Goal: Obtain resource: Obtain resource

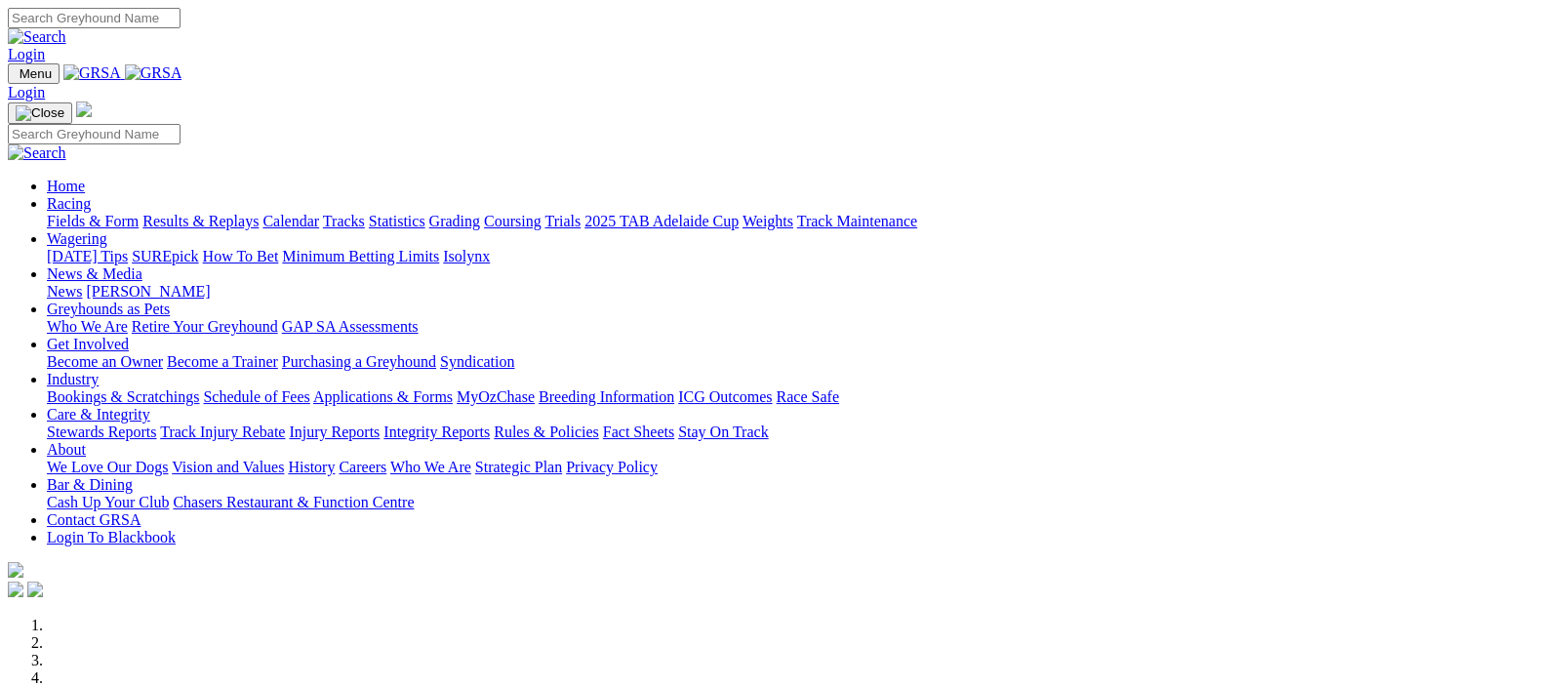
click at [91, 195] on link "Racing" at bounding box center [68, 203] width 44 height 17
click at [85, 213] on link "Fields & Form" at bounding box center [93, 221] width 92 height 17
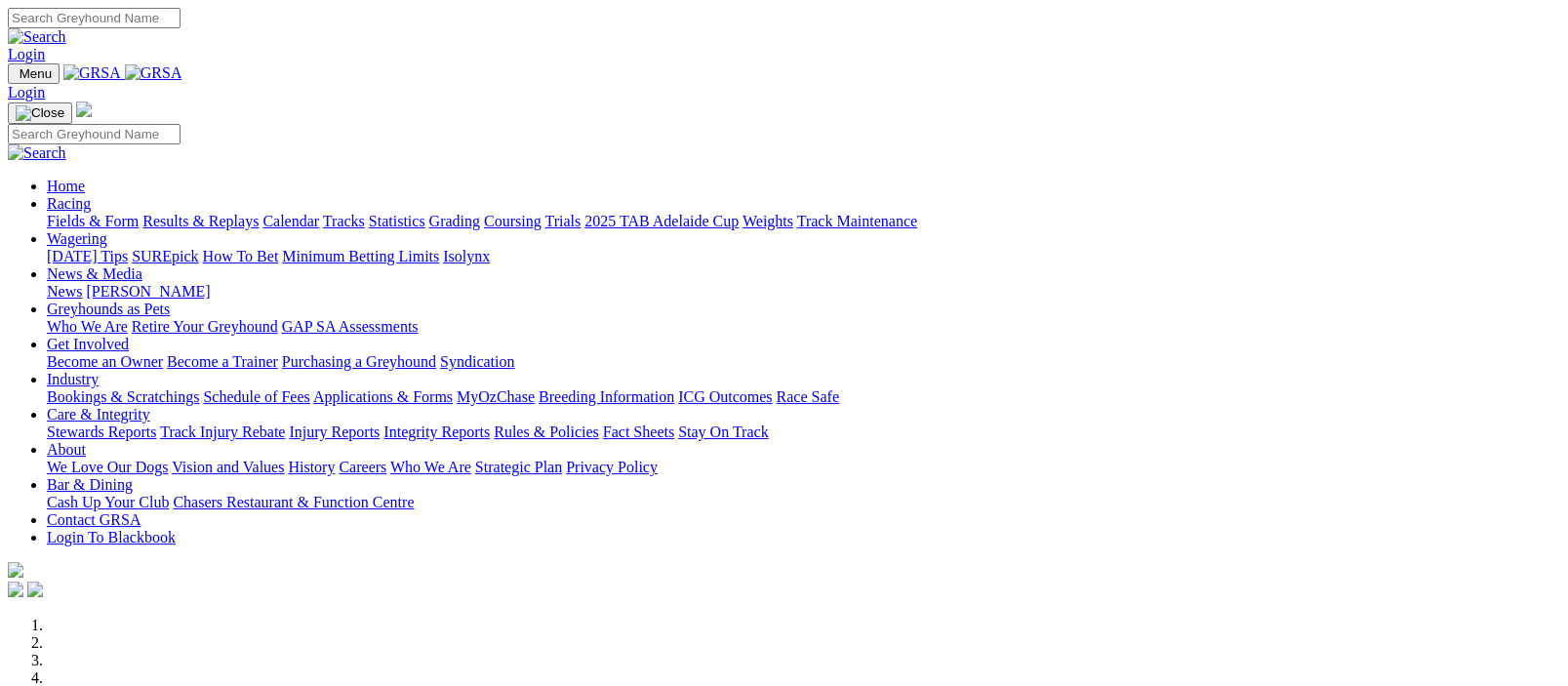
click at [91, 195] on link "Racing" at bounding box center [68, 203] width 44 height 17
click at [87, 213] on link "Fields & Form" at bounding box center [93, 221] width 92 height 17
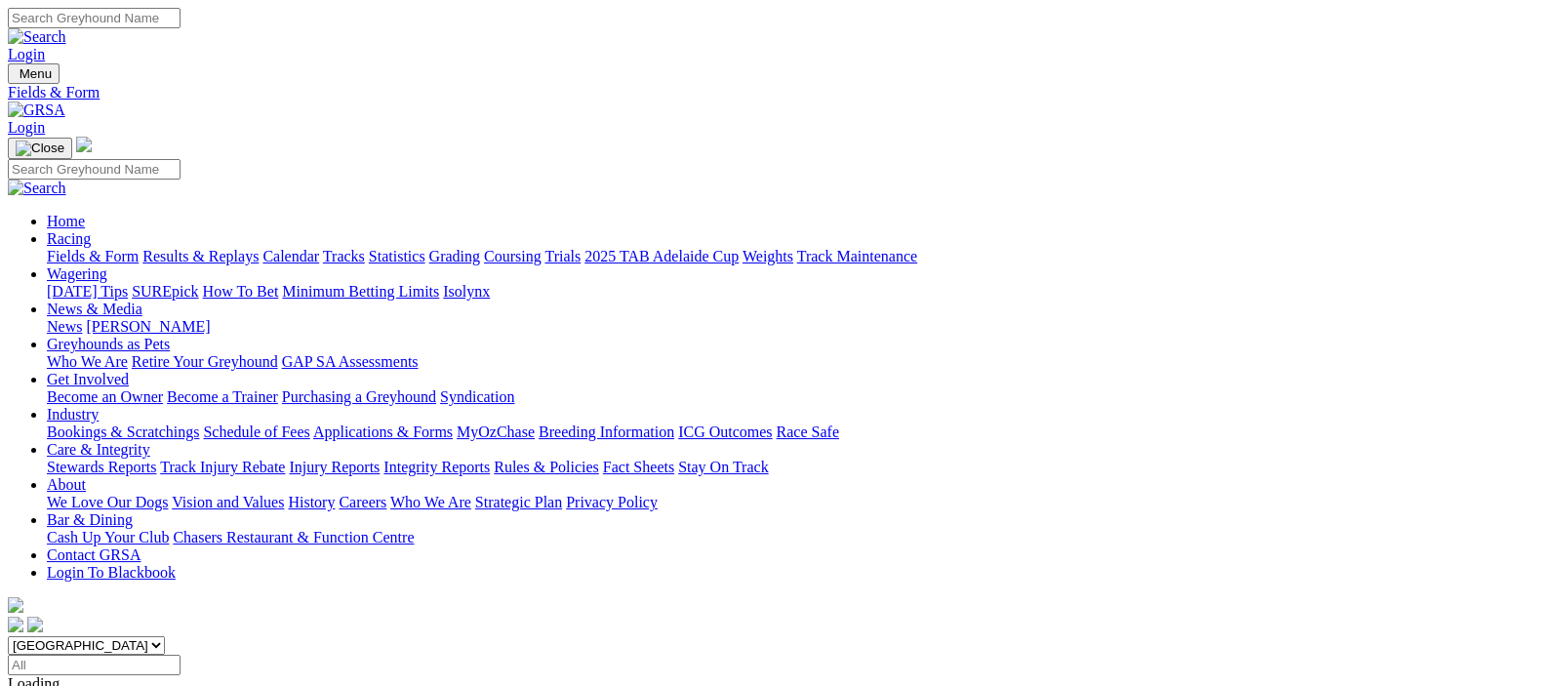
scroll to position [477, 0]
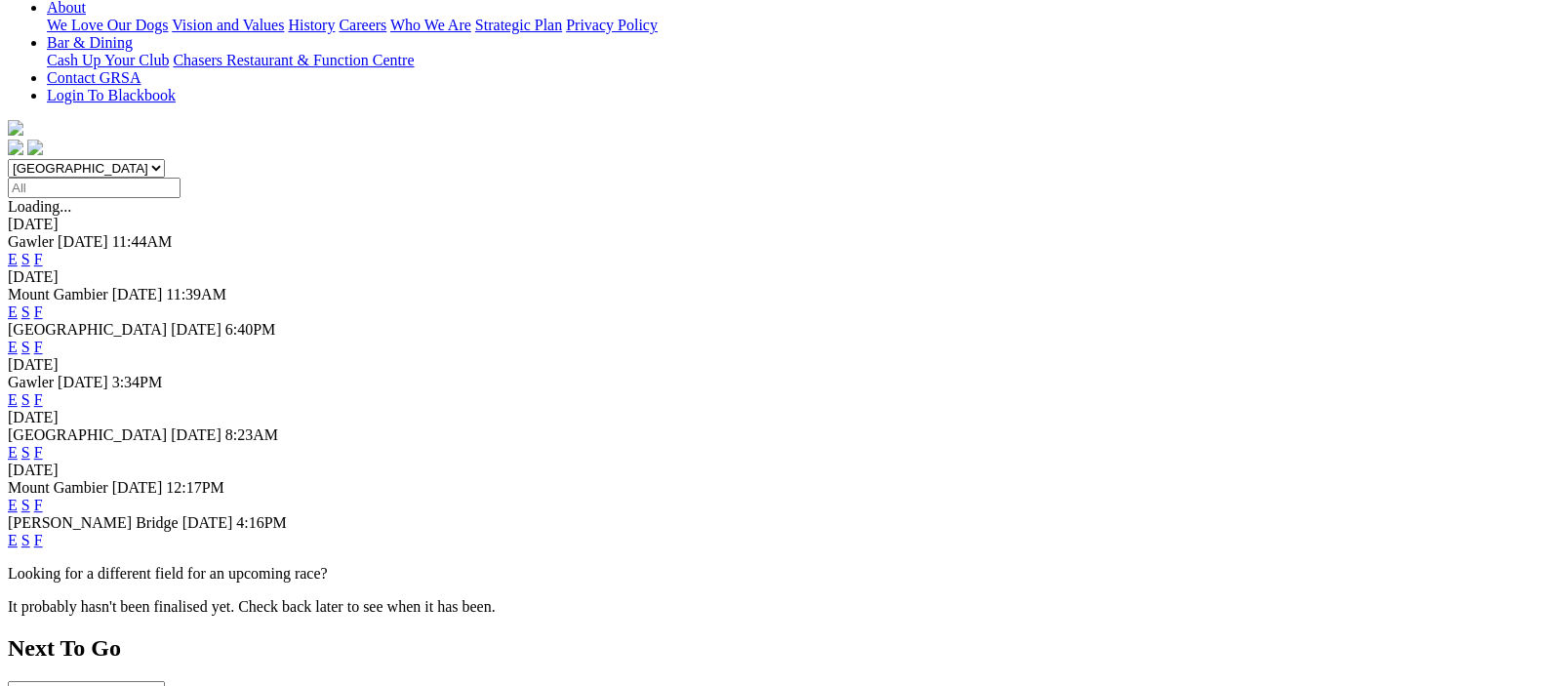
click at [43, 338] on link "F" at bounding box center [38, 346] width 9 height 17
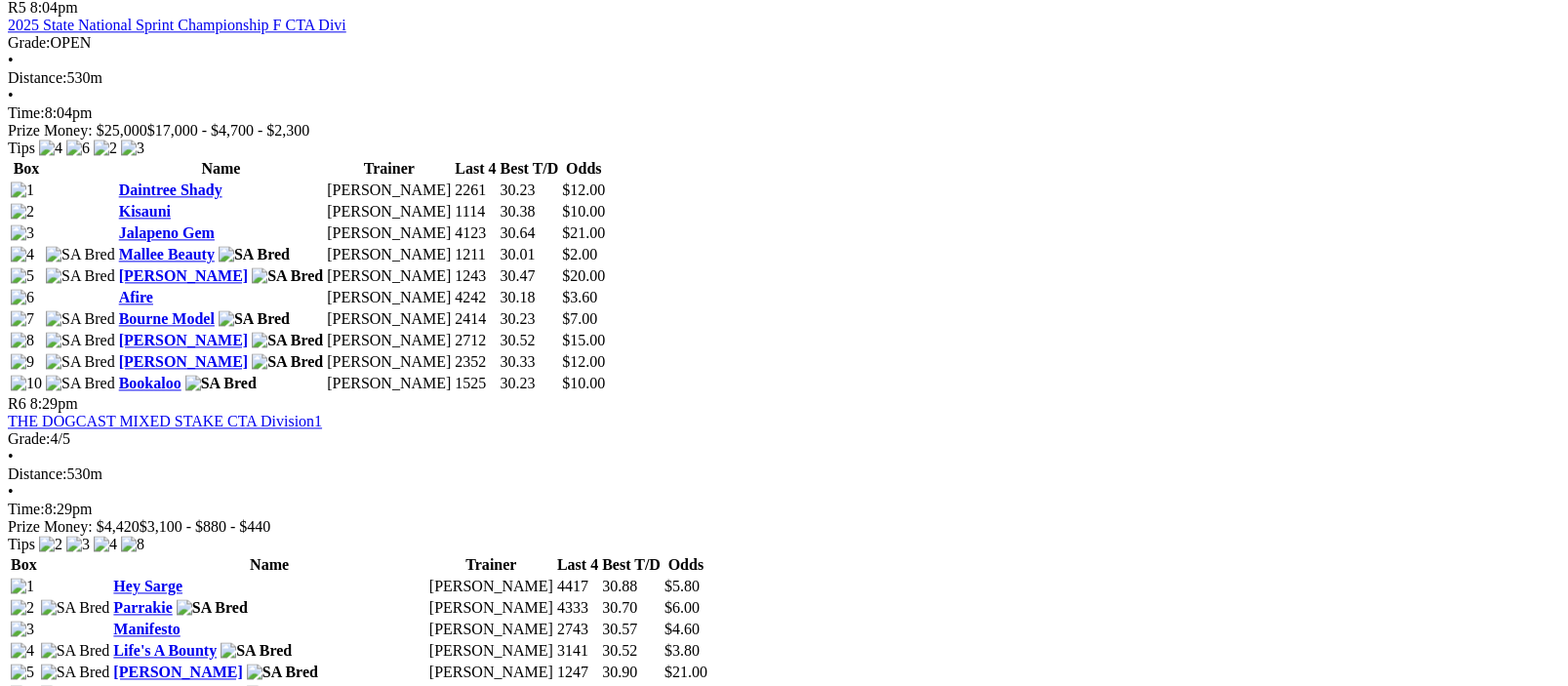
scroll to position [2861, 0]
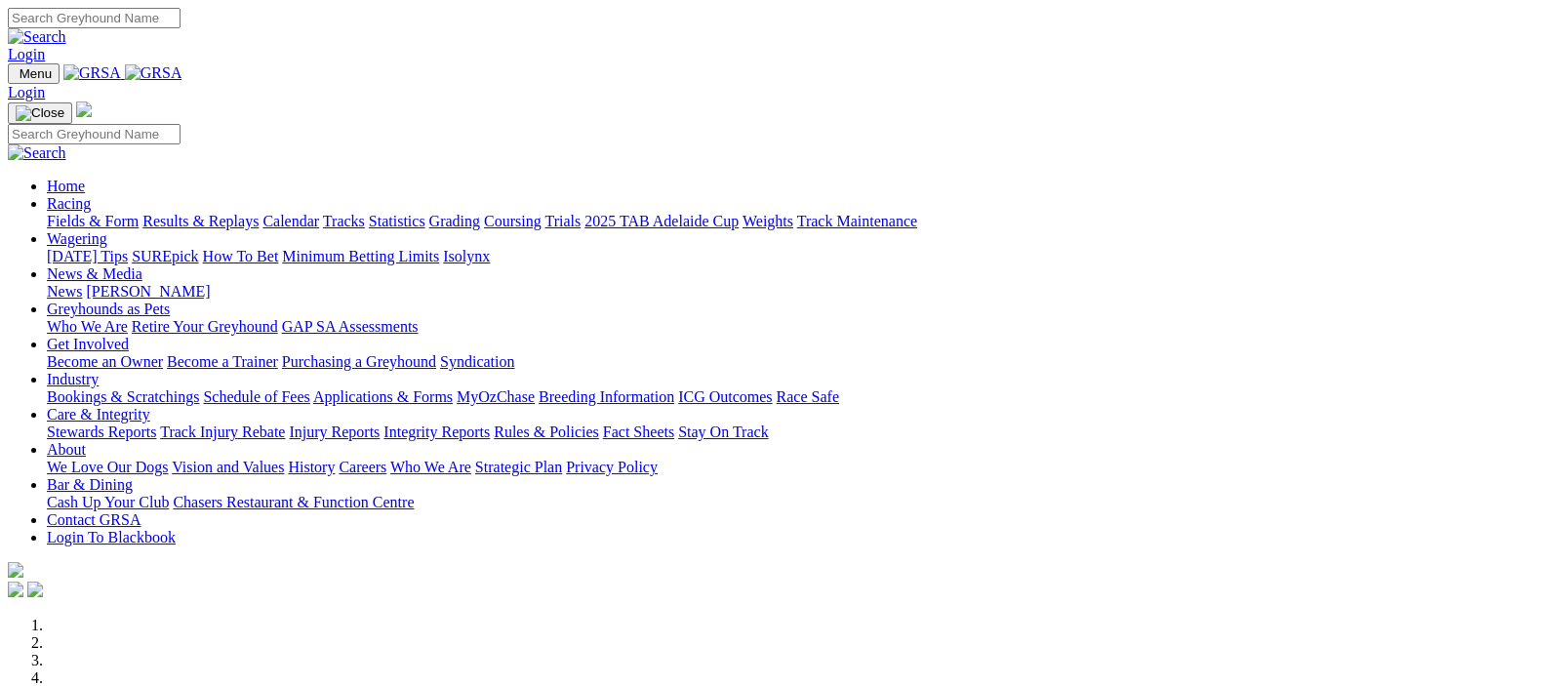
click at [91, 195] on link "Racing" at bounding box center [68, 203] width 44 height 17
click at [89, 213] on link "Fields & Form" at bounding box center [93, 221] width 92 height 17
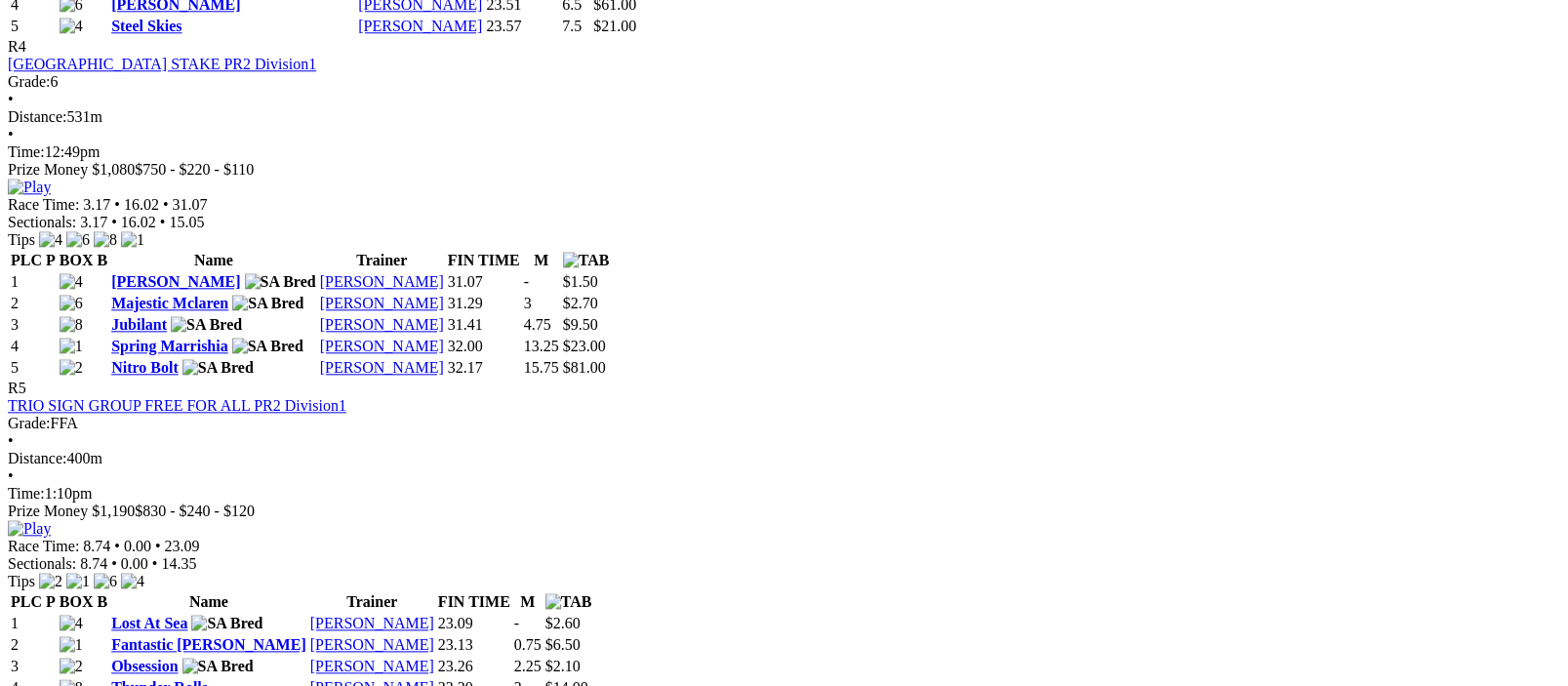
scroll to position [2383, 0]
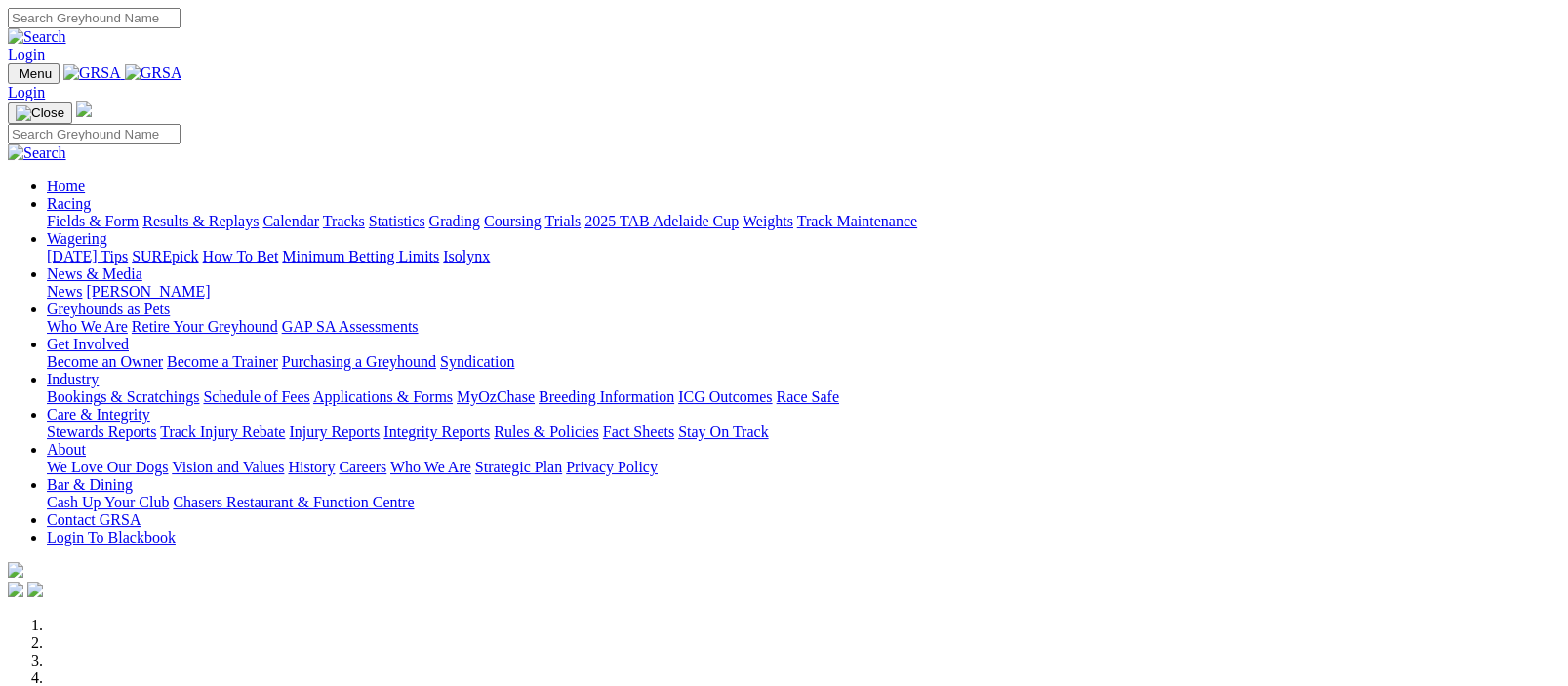
click at [183, 72] on img at bounding box center [153, 73] width 58 height 18
click at [183, 74] on img at bounding box center [153, 73] width 58 height 18
click at [91, 195] on link "Racing" at bounding box center [68, 203] width 44 height 17
click at [183, 75] on img at bounding box center [153, 73] width 58 height 18
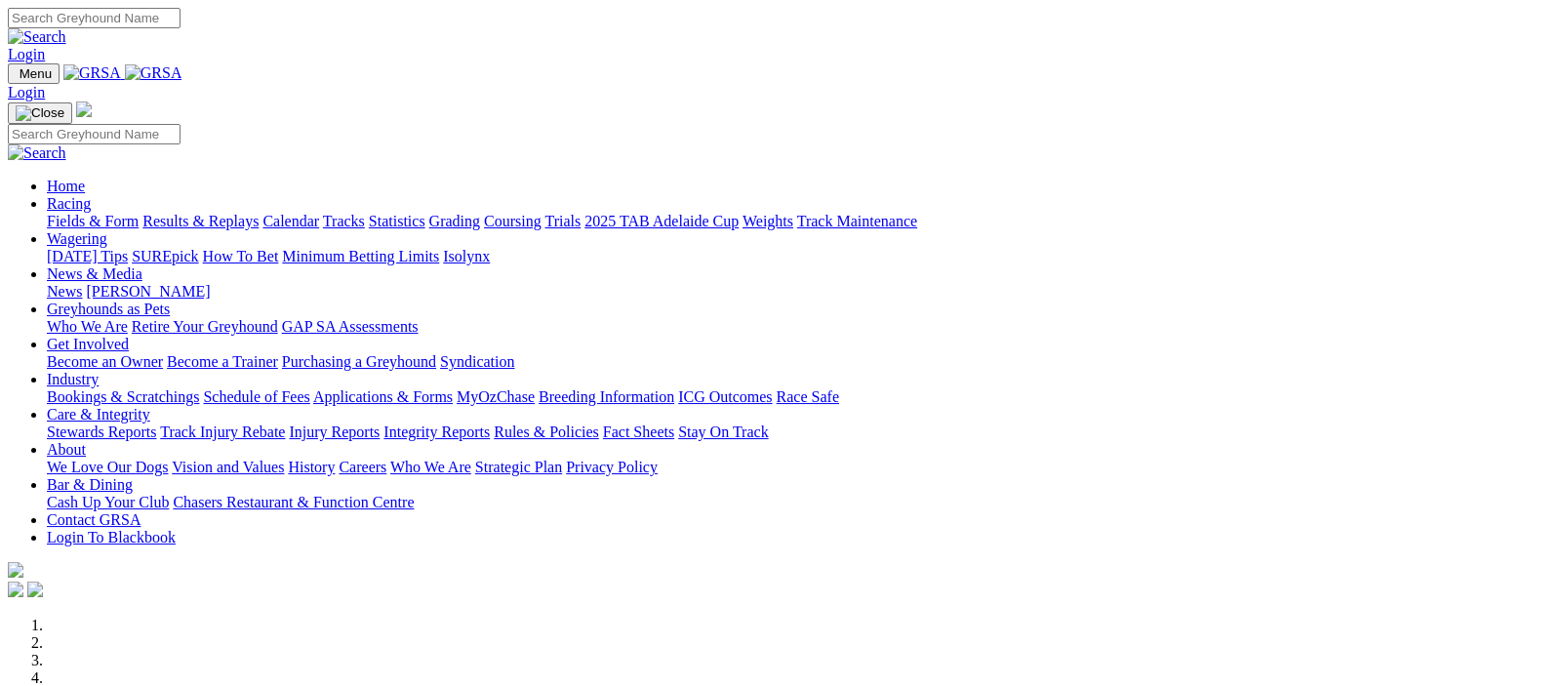
click at [91, 195] on link "Racing" at bounding box center [68, 203] width 44 height 17
click at [86, 213] on link "Fields & Form" at bounding box center [93, 221] width 92 height 17
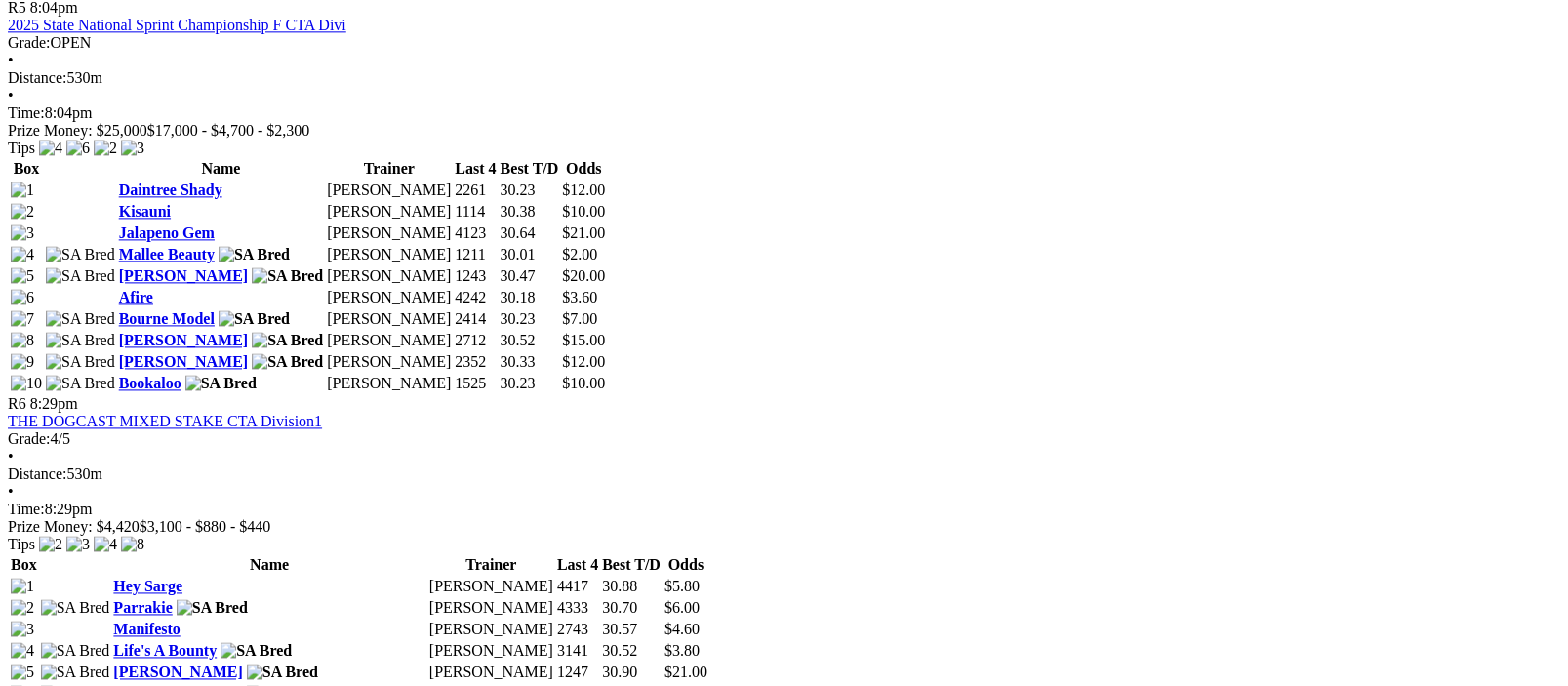
scroll to position [2861, 0]
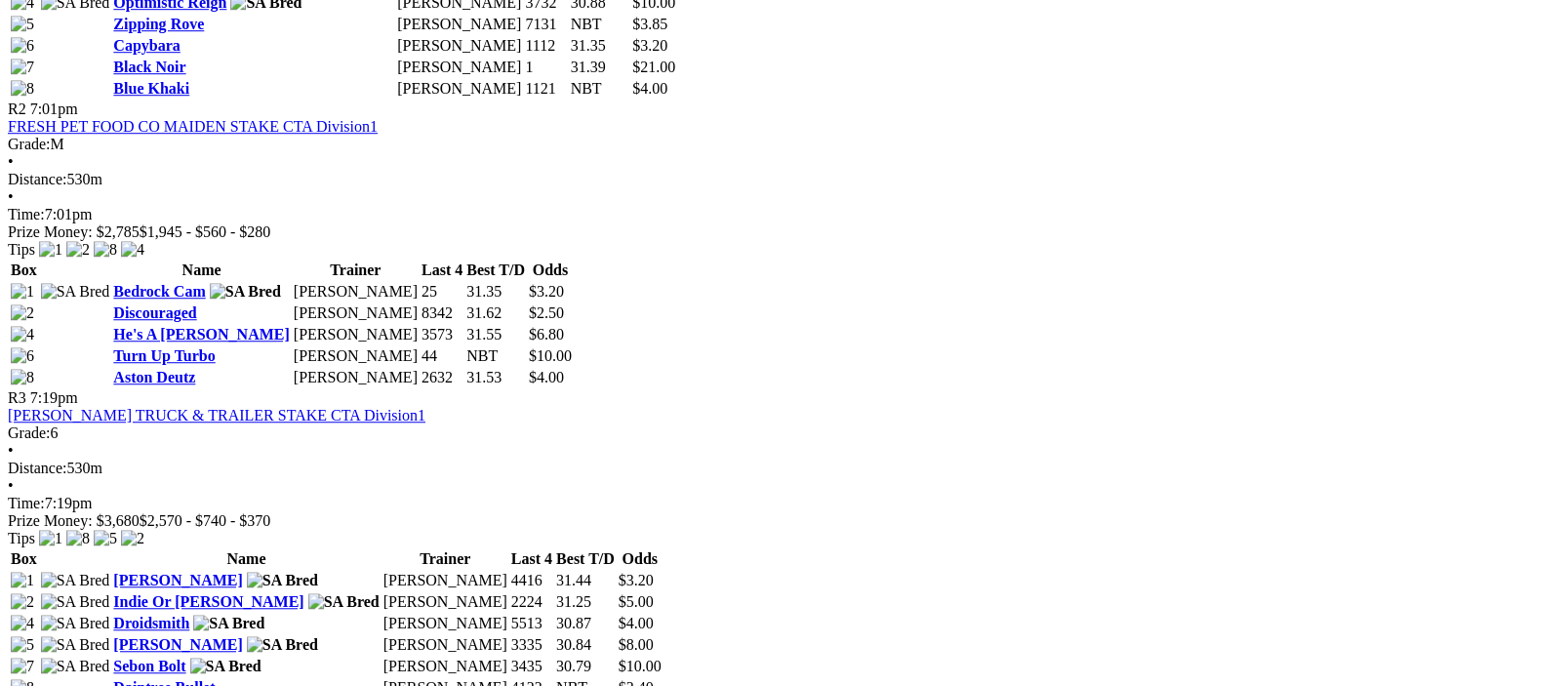
scroll to position [0, 0]
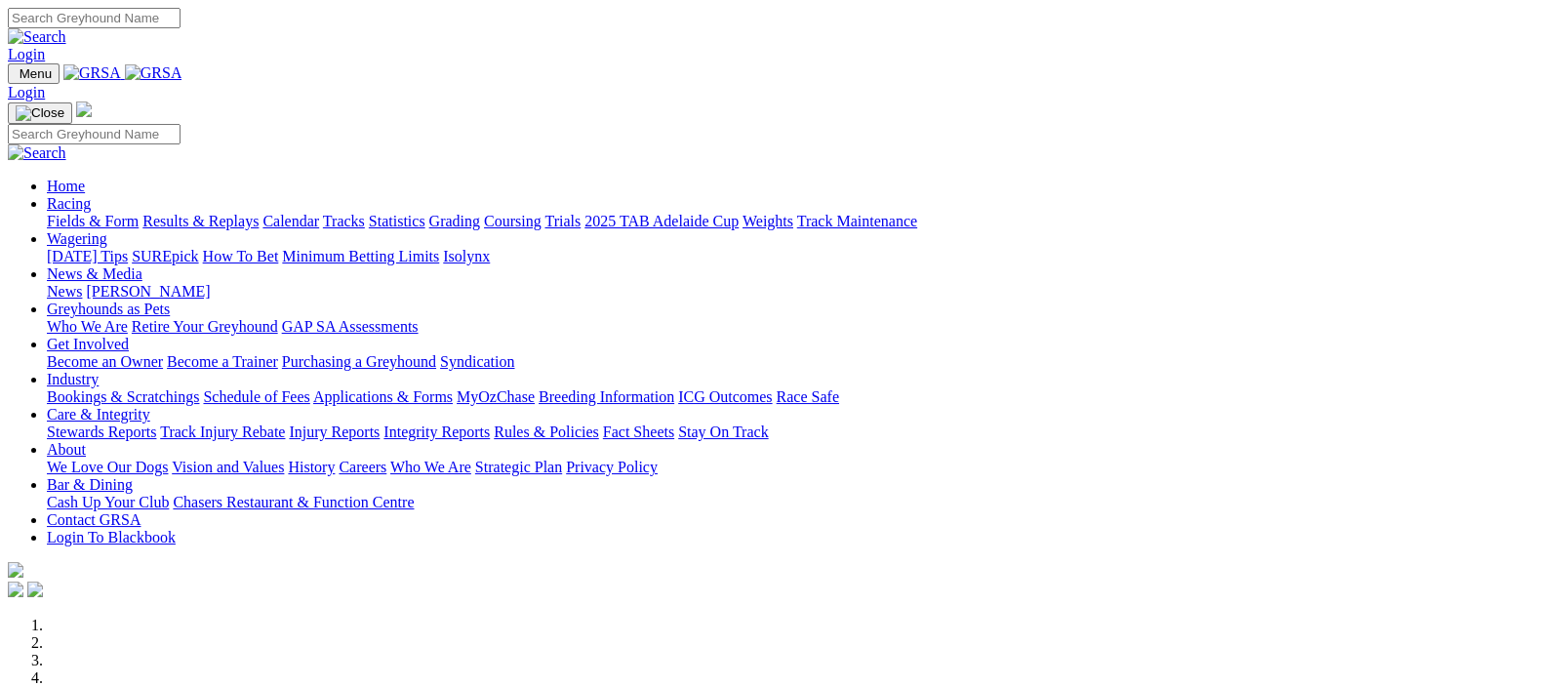
click at [183, 67] on img at bounding box center [153, 73] width 58 height 18
click at [91, 195] on link "Racing" at bounding box center [68, 203] width 44 height 17
click at [183, 72] on img at bounding box center [153, 73] width 58 height 18
click at [183, 66] on img at bounding box center [153, 73] width 58 height 18
click at [183, 74] on img at bounding box center [153, 73] width 58 height 18
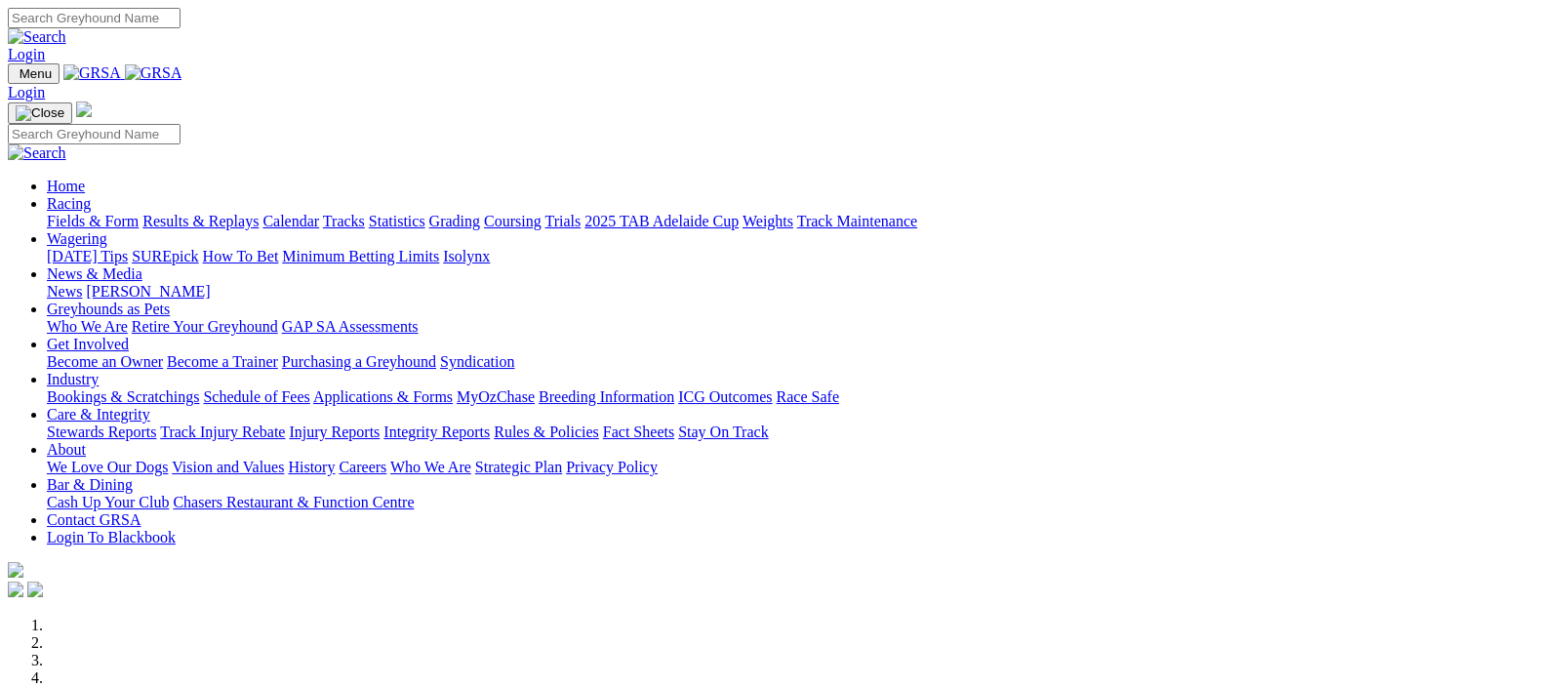
click at [183, 65] on img at bounding box center [153, 73] width 58 height 18
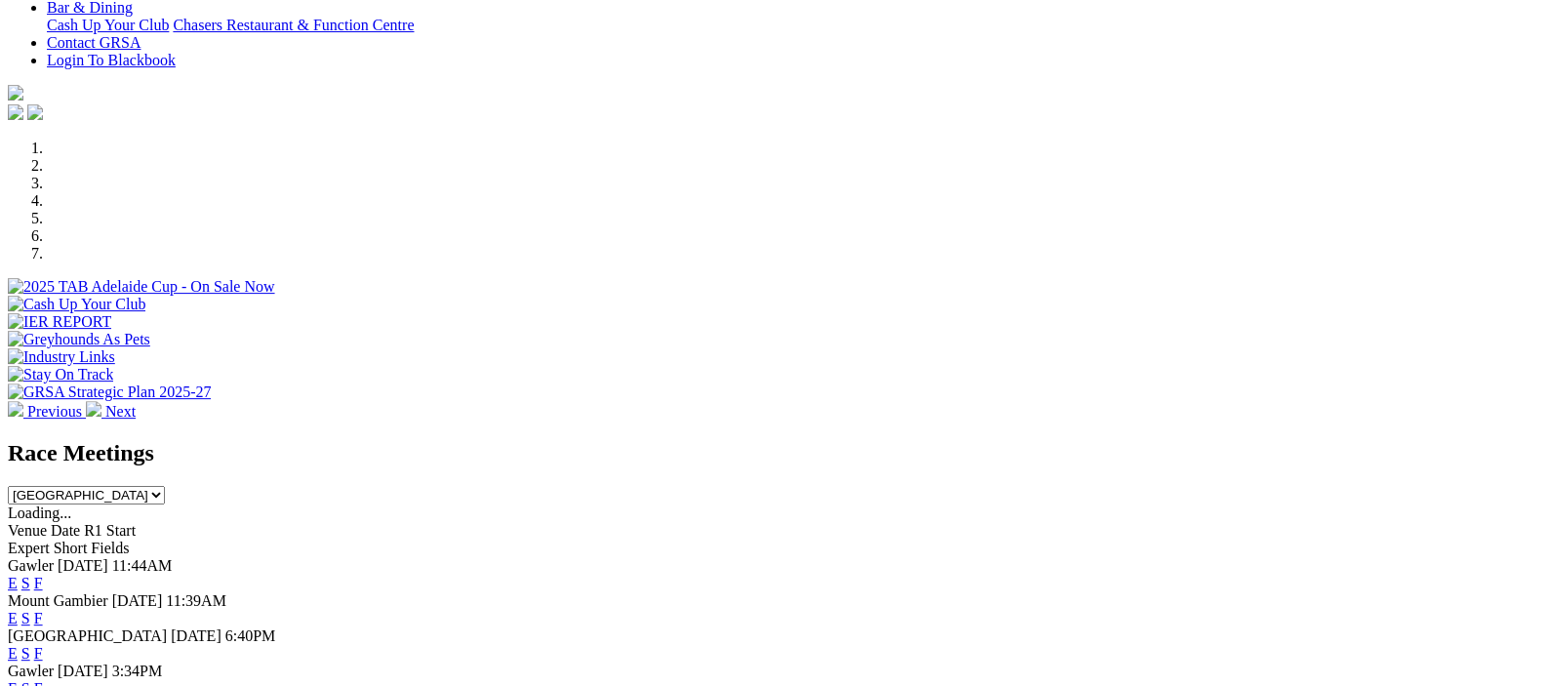
scroll to position [953, 0]
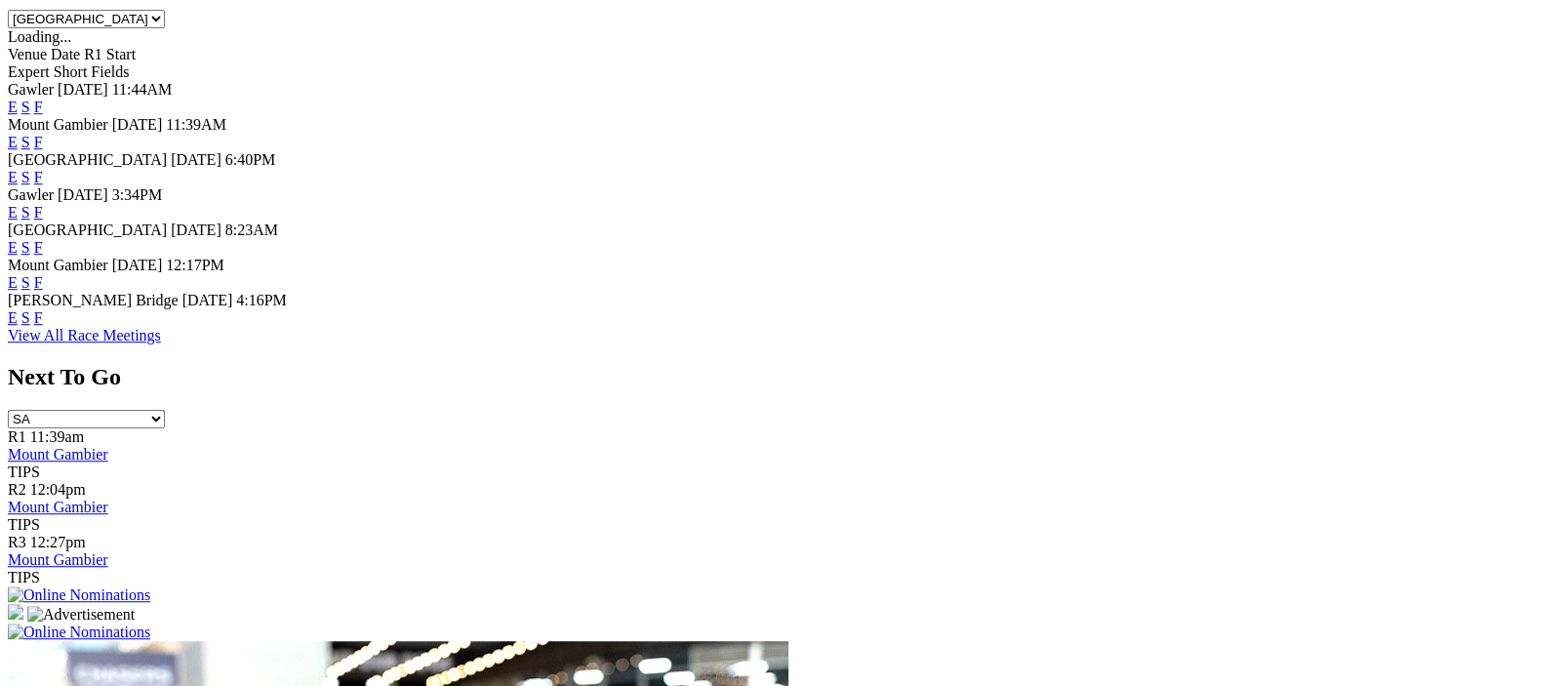
click at [43, 239] on link "F" at bounding box center [38, 247] width 9 height 17
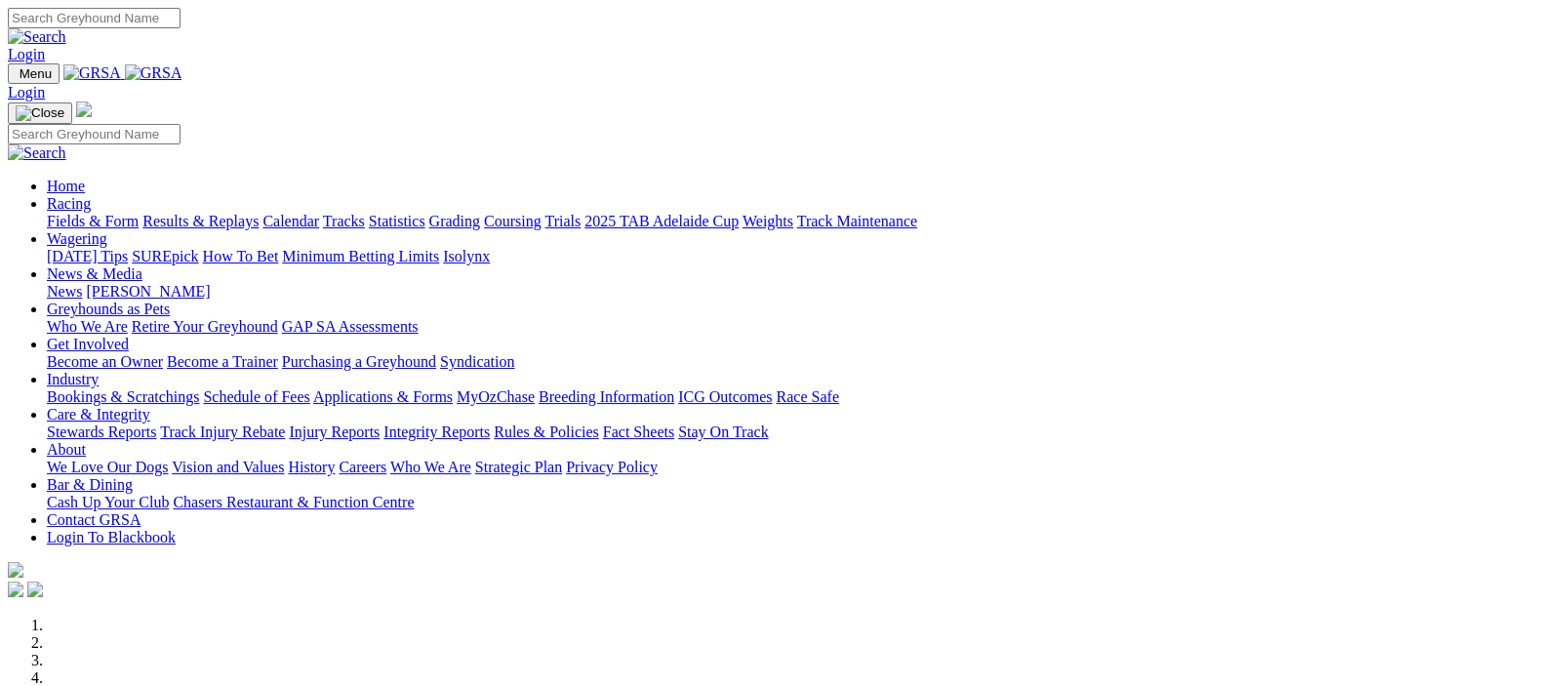
click at [183, 72] on img at bounding box center [153, 73] width 58 height 18
drag, startPoint x: 0, startPoint y: 0, endPoint x: 303, endPoint y: 70, distance: 311.0
click at [183, 70] on img at bounding box center [153, 73] width 58 height 18
click at [91, 195] on link "Racing" at bounding box center [68, 203] width 44 height 17
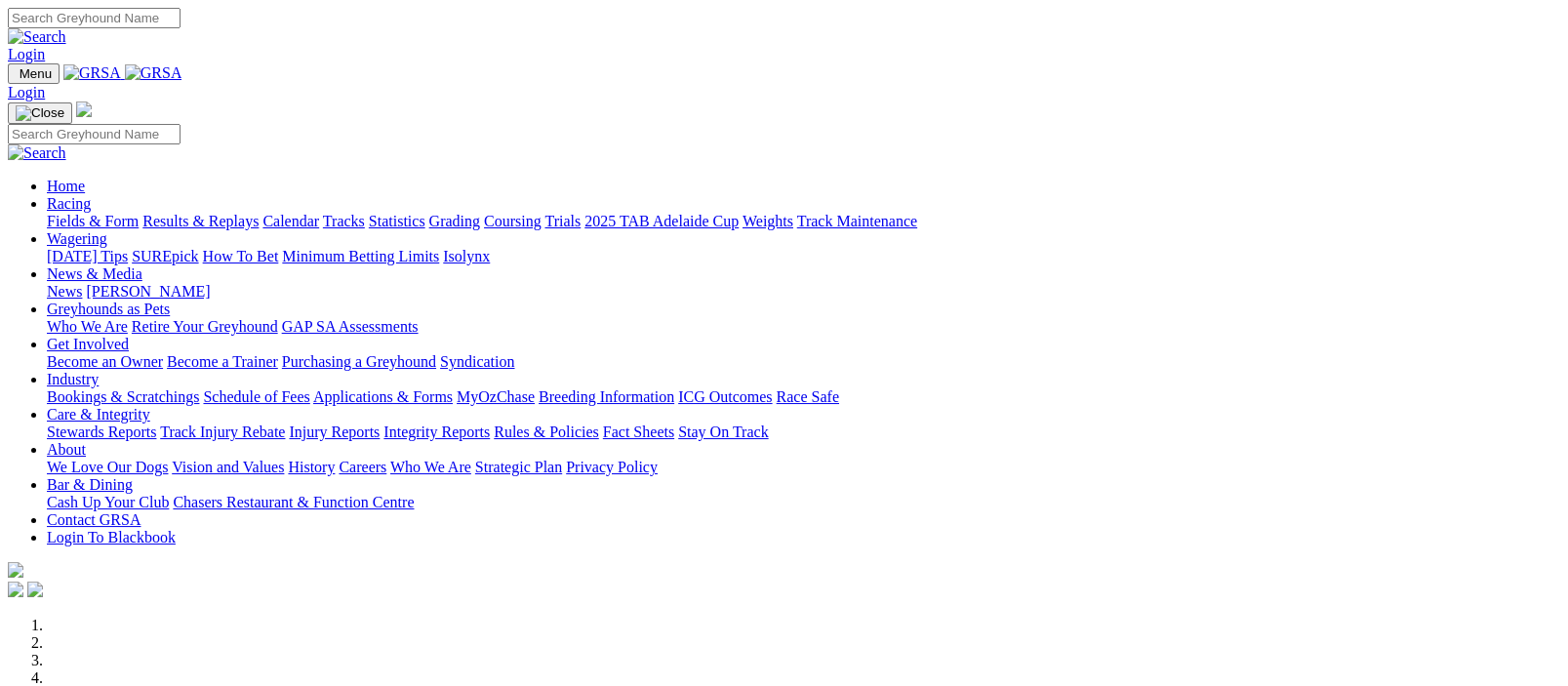
click at [91, 195] on link "Racing" at bounding box center [68, 203] width 44 height 17
click at [83, 213] on link "Fields & Form" at bounding box center [93, 221] width 92 height 17
